Goal: Task Accomplishment & Management: Use online tool/utility

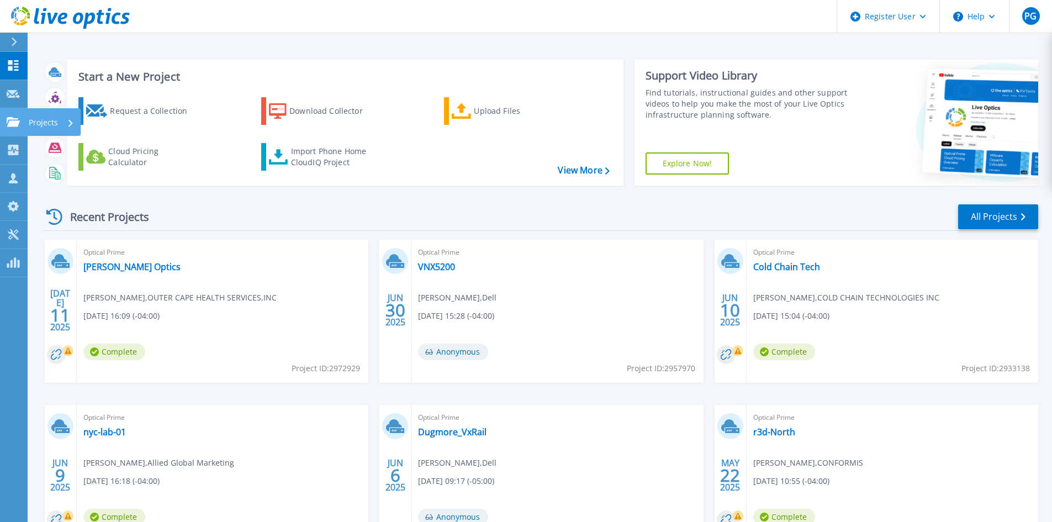
click at [29, 123] on p "Projects" at bounding box center [43, 122] width 29 height 29
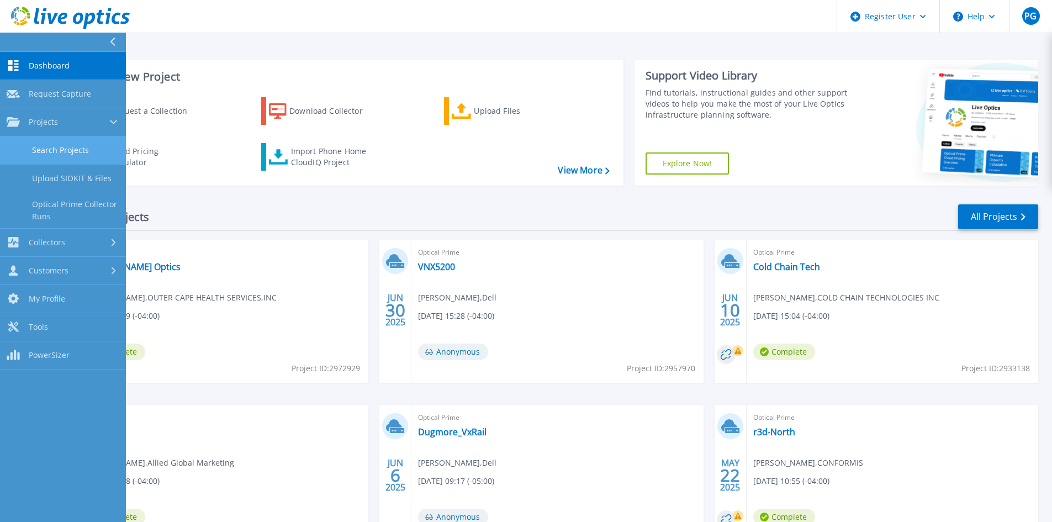
click at [75, 148] on link "Search Projects" at bounding box center [63, 150] width 126 height 28
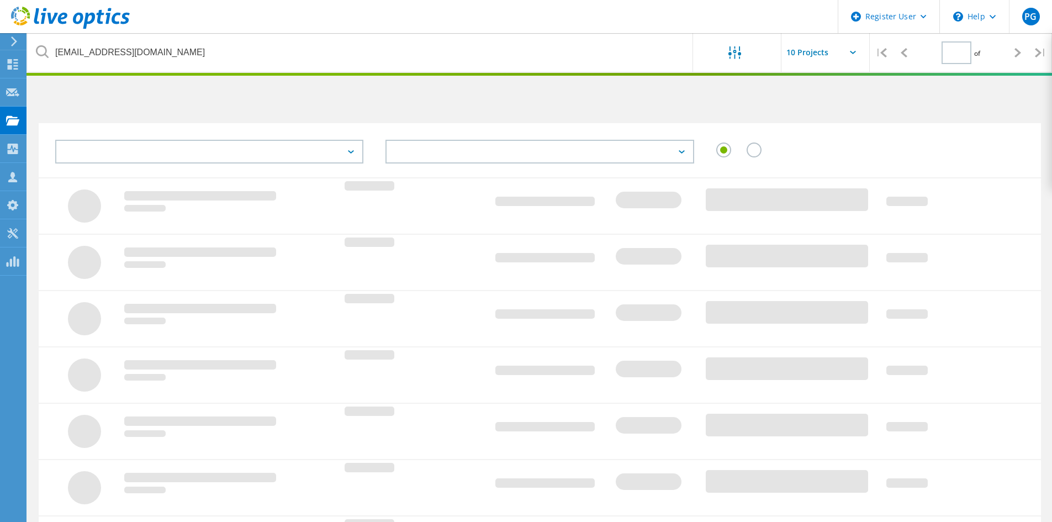
type input "1"
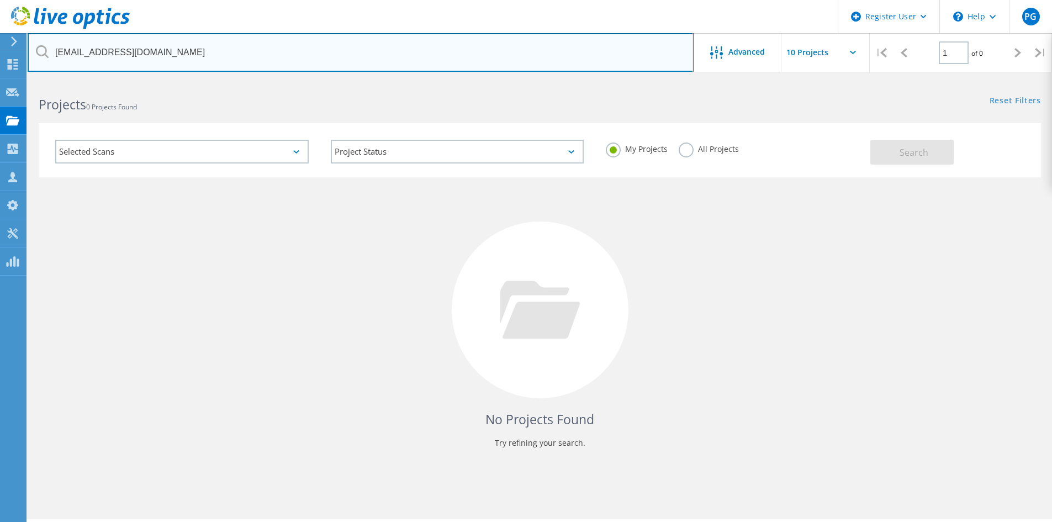
click at [175, 57] on input "[EMAIL_ADDRESS][DOMAIN_NAME]" at bounding box center [361, 52] width 666 height 39
paste input "[EMAIL_ADDRESS][PERSON_NAME][DOMAIN_NAME]"
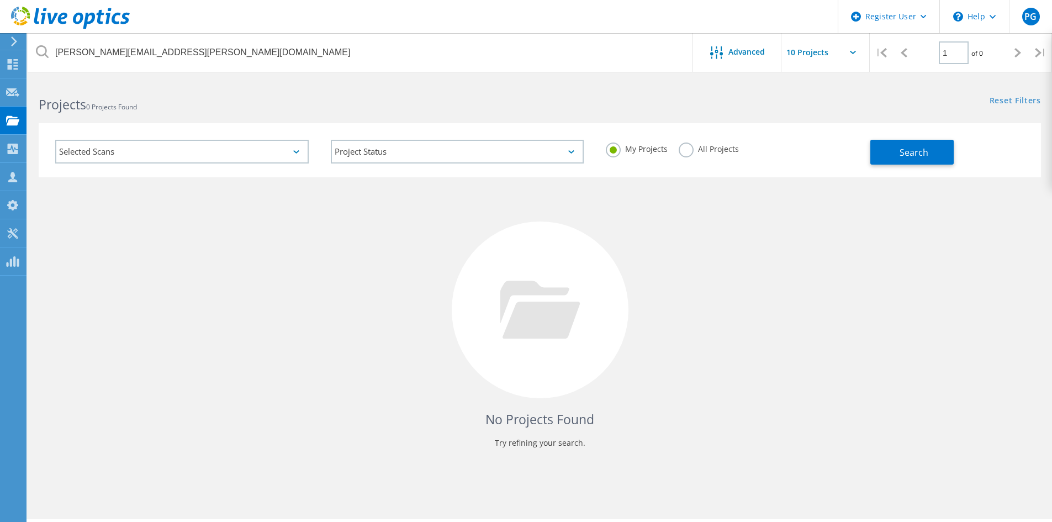
click at [690, 148] on label "All Projects" at bounding box center [709, 147] width 60 height 10
click at [0, 0] on input "All Projects" at bounding box center [0, 0] width 0 height 0
click at [926, 148] on span "Search" at bounding box center [914, 152] width 29 height 12
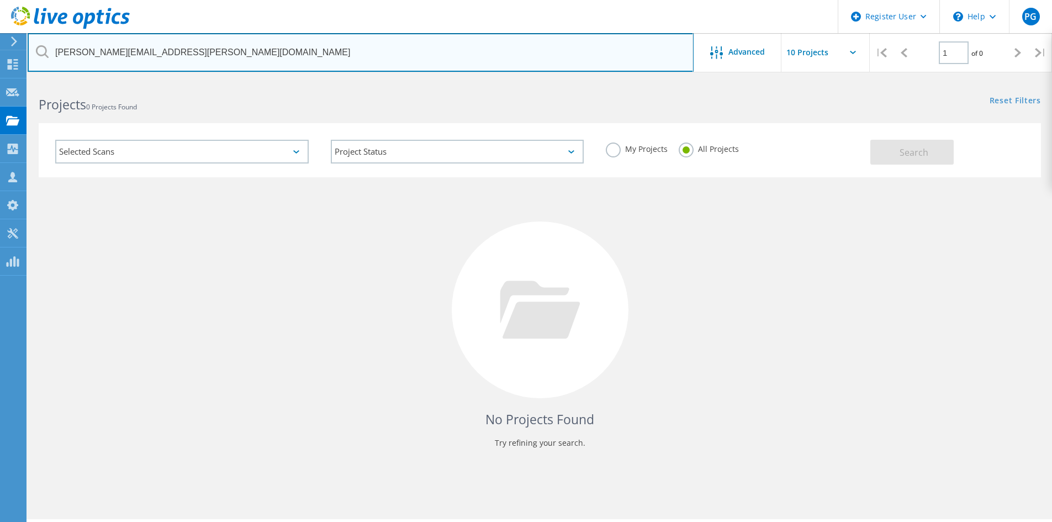
click at [210, 55] on input "[PERSON_NAME][EMAIL_ADDRESS][PERSON_NAME][DOMAIN_NAME]" at bounding box center [361, 52] width 666 height 39
paste input "[PERSON_NAME].[PERSON_NAME]"
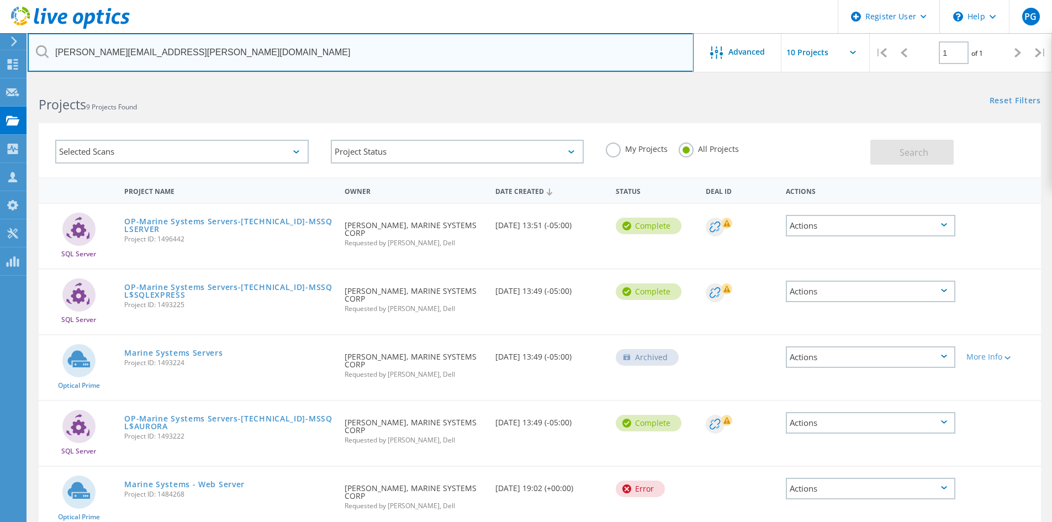
click at [160, 56] on input "[PERSON_NAME][EMAIL_ADDRESS][PERSON_NAME][DOMAIN_NAME]" at bounding box center [361, 52] width 666 height 39
paste input "[EMAIL_ADDRESS][DOMAIN_NAME]"
type input "[EMAIL_ADDRESS][DOMAIN_NAME]"
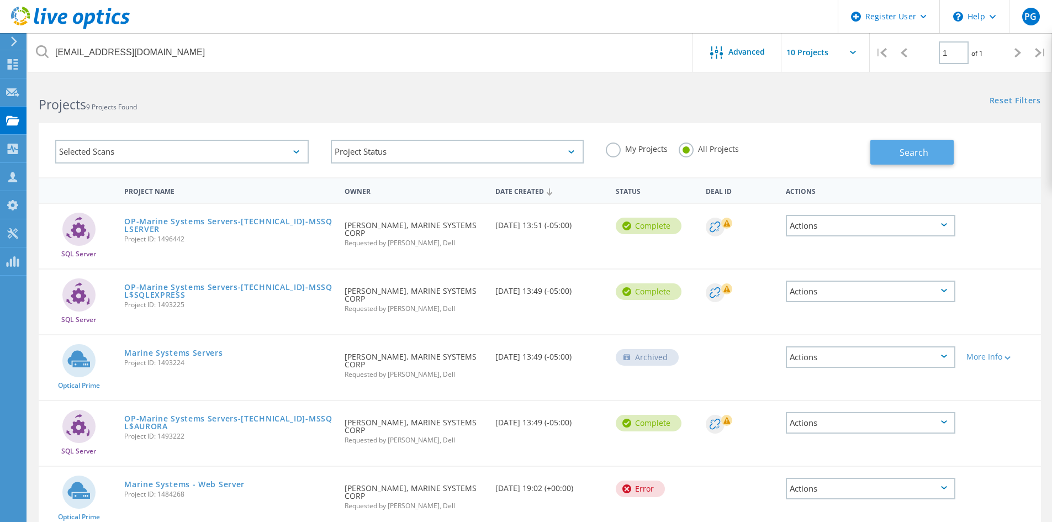
click at [911, 152] on span "Search" at bounding box center [914, 152] width 29 height 12
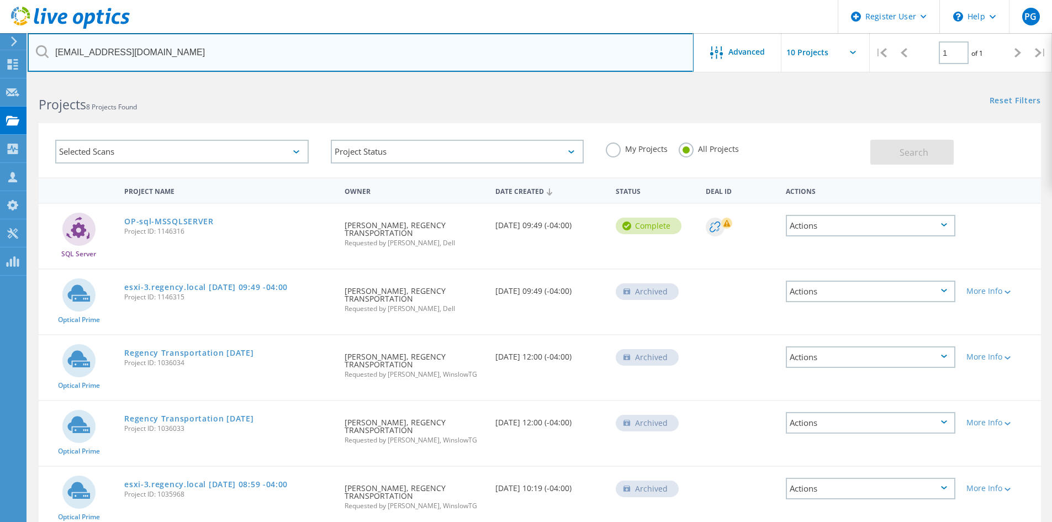
click at [177, 59] on input "[EMAIL_ADDRESS][DOMAIN_NAME]" at bounding box center [361, 52] width 666 height 39
